Goal: Information Seeking & Learning: Find specific fact

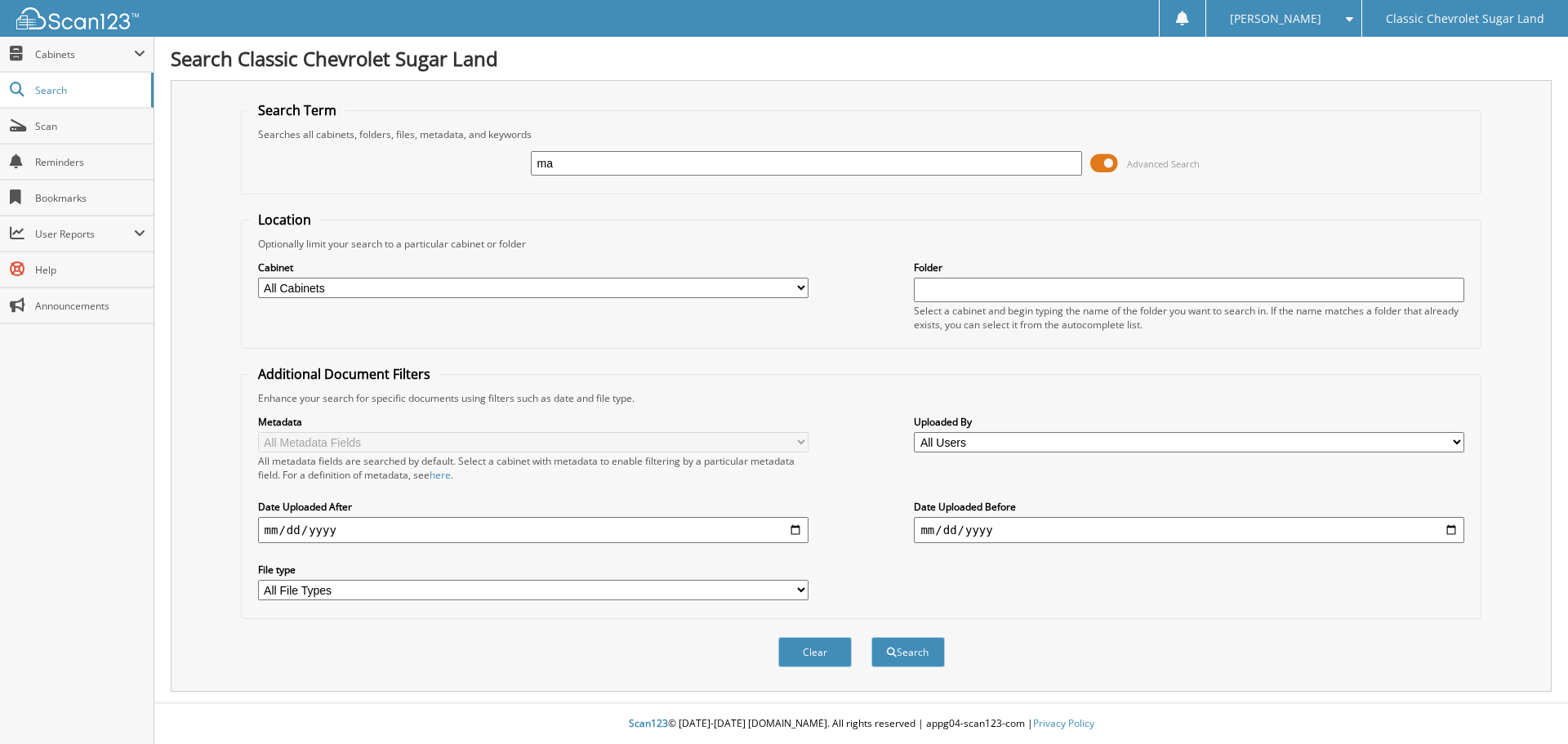
type input "m"
type input "MURRI210920"
click at [872, 637] on button "Search" at bounding box center [908, 651] width 73 height 31
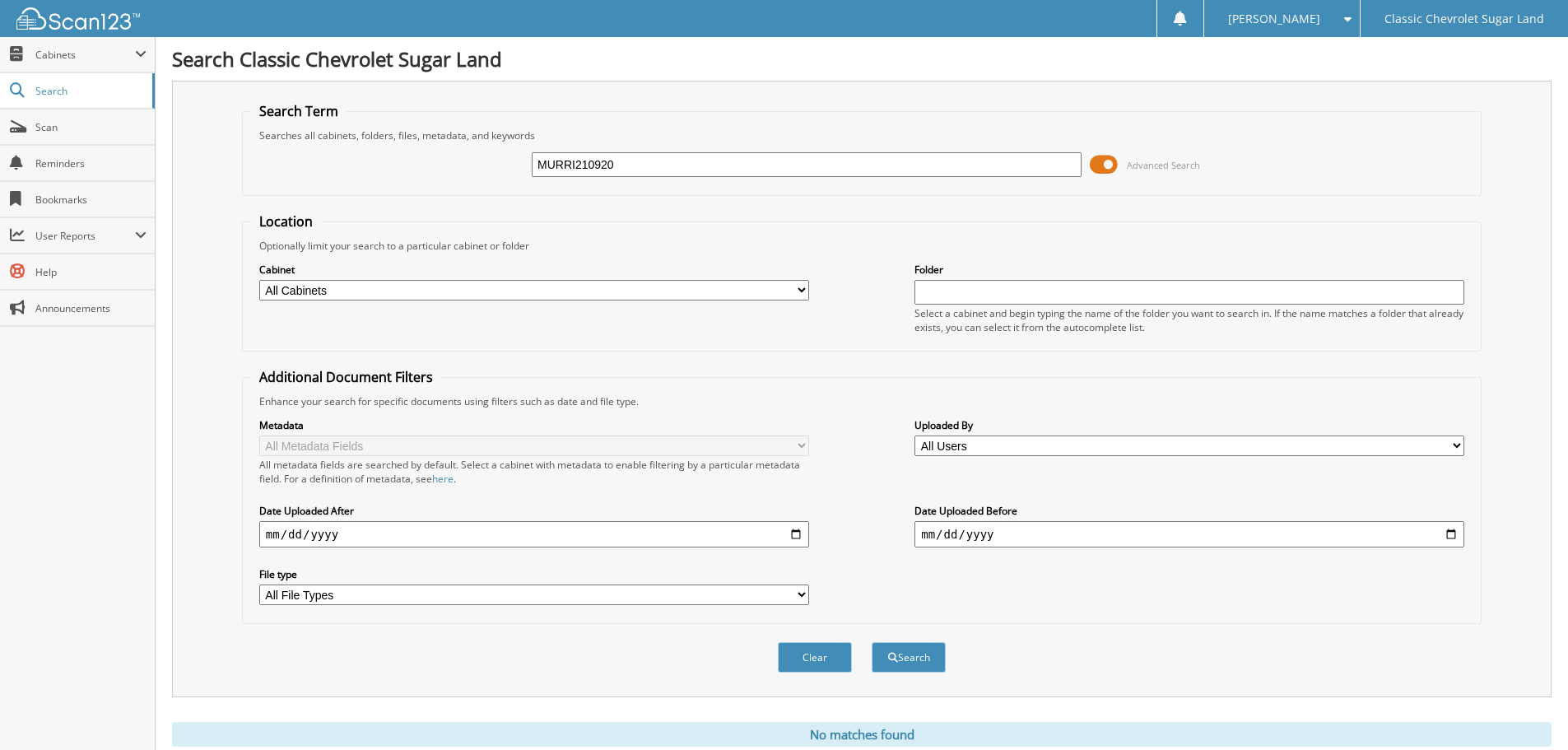
click at [576, 165] on input "MURRI210920" at bounding box center [806, 165] width 550 height 25
type input "MURR210920"
click at [872, 642] on button "Search" at bounding box center [909, 657] width 74 height 31
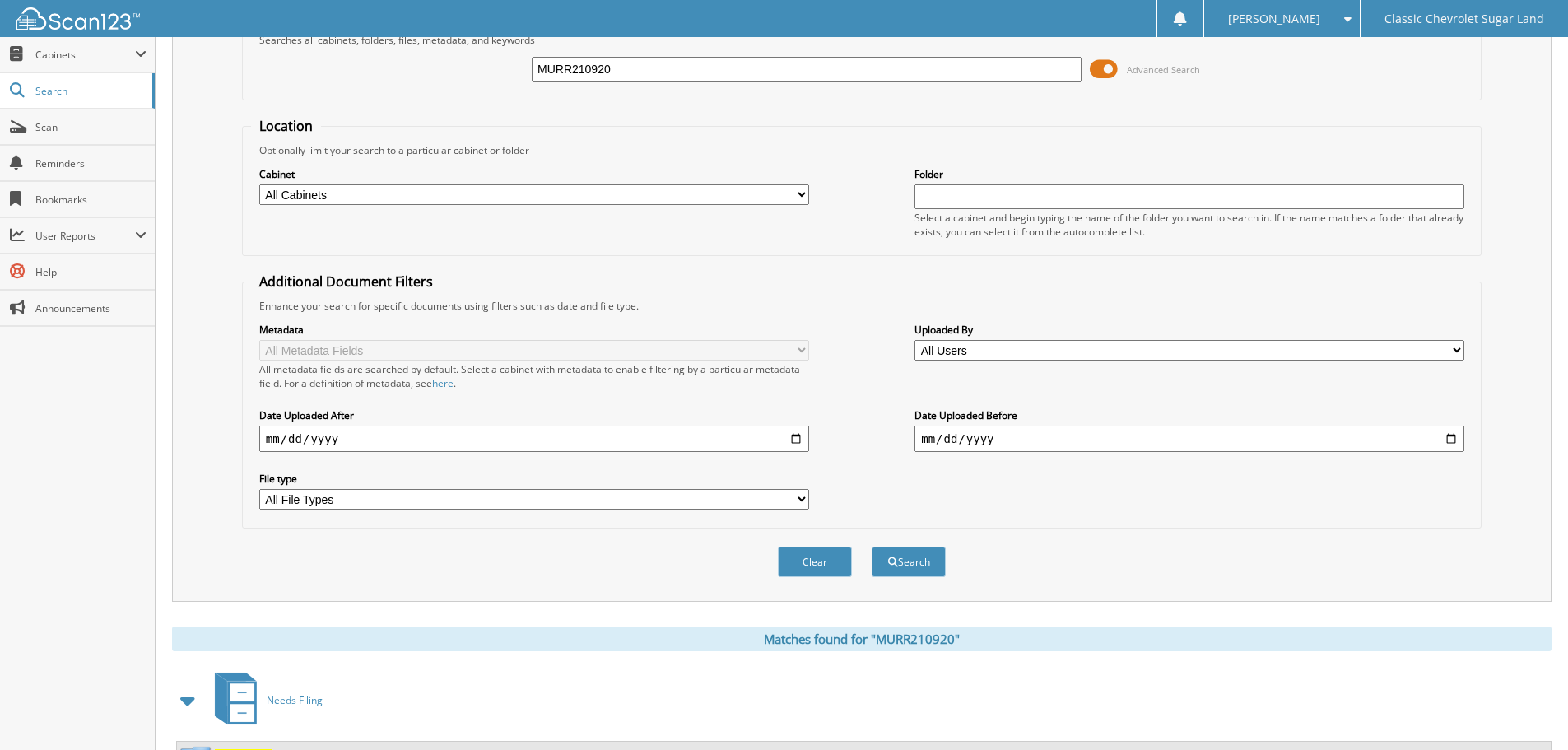
scroll to position [171, 0]
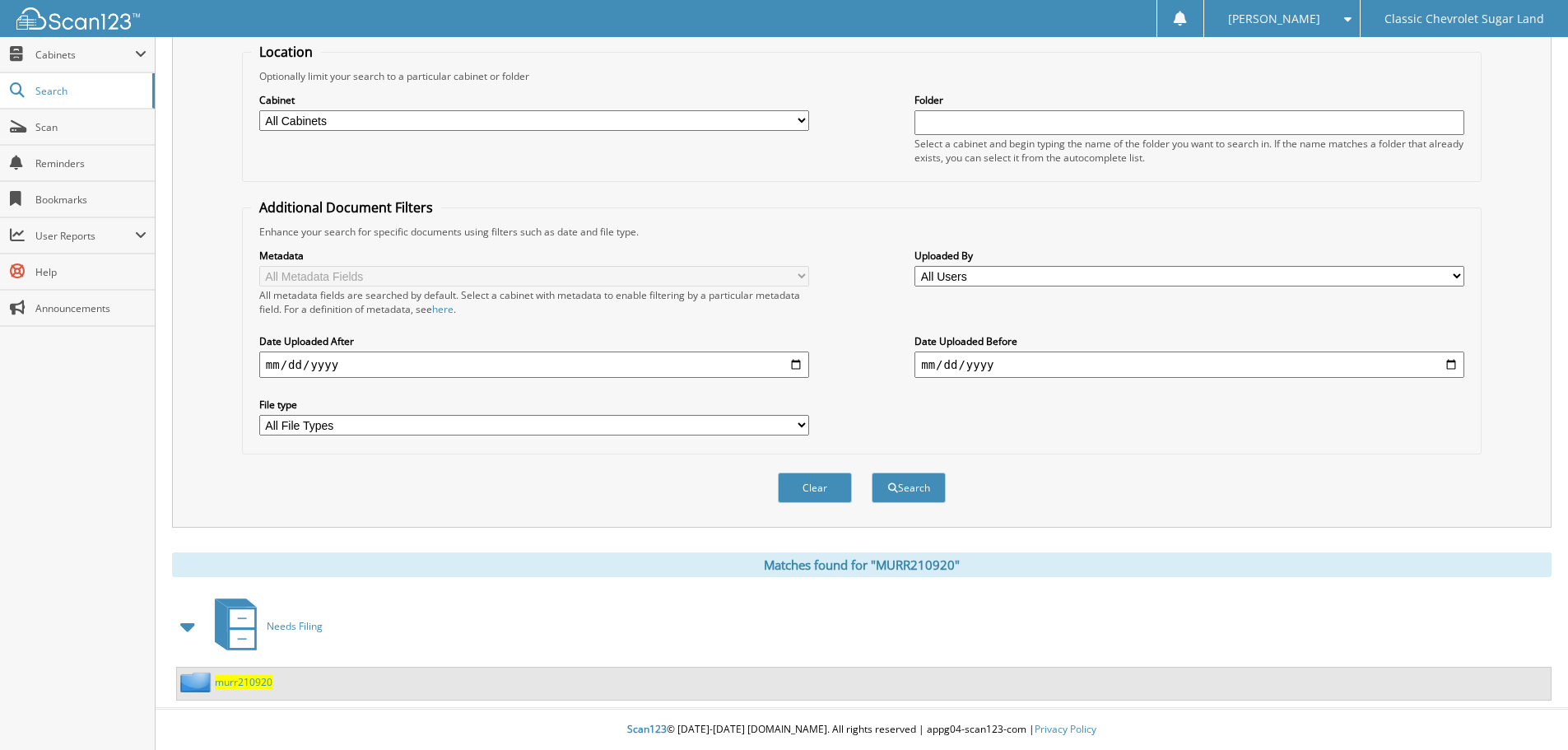
click at [238, 682] on span "murr210920" at bounding box center [243, 682] width 57 height 14
